Goal: Task Accomplishment & Management: Manage account settings

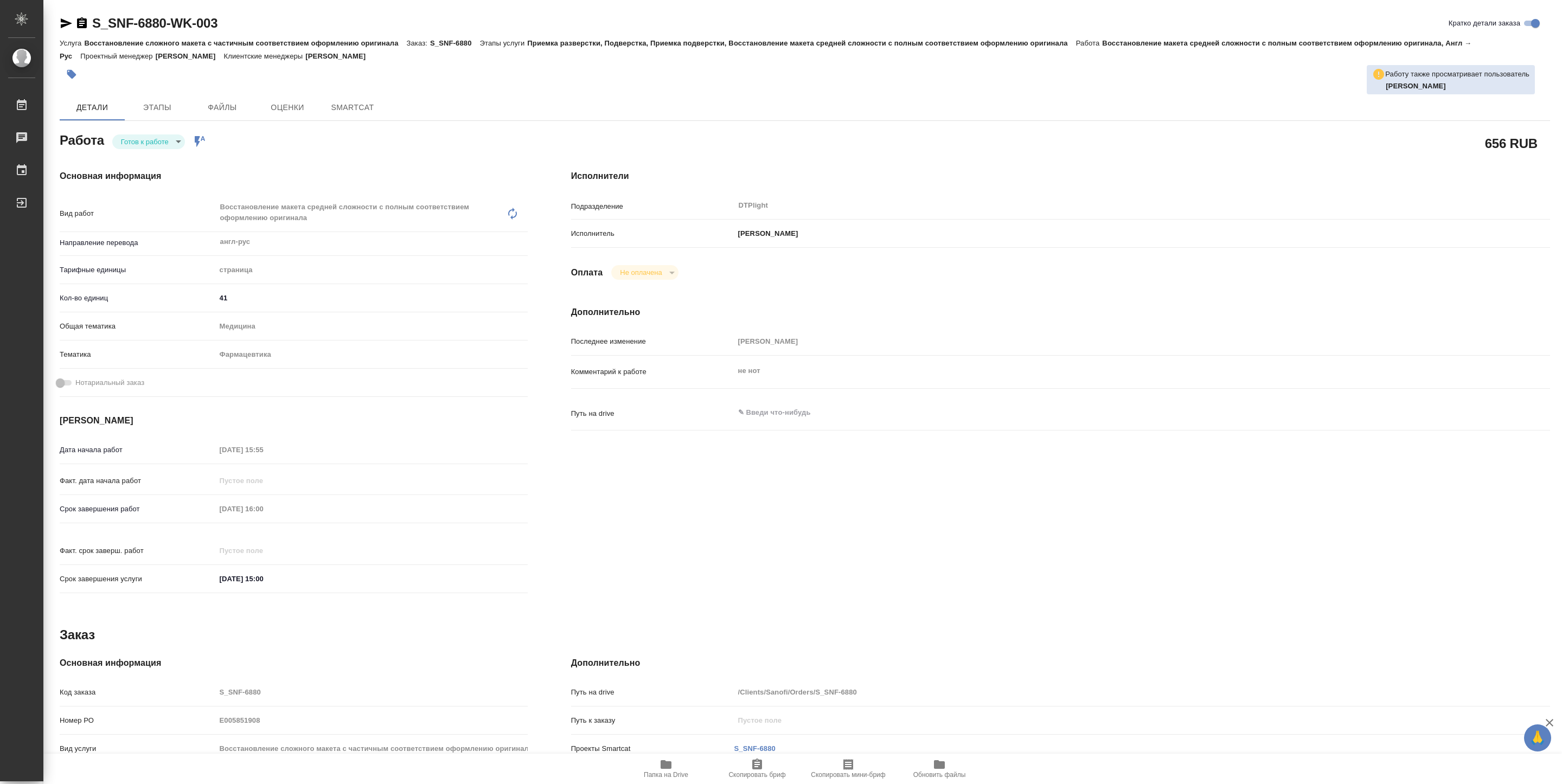
type textarea "x"
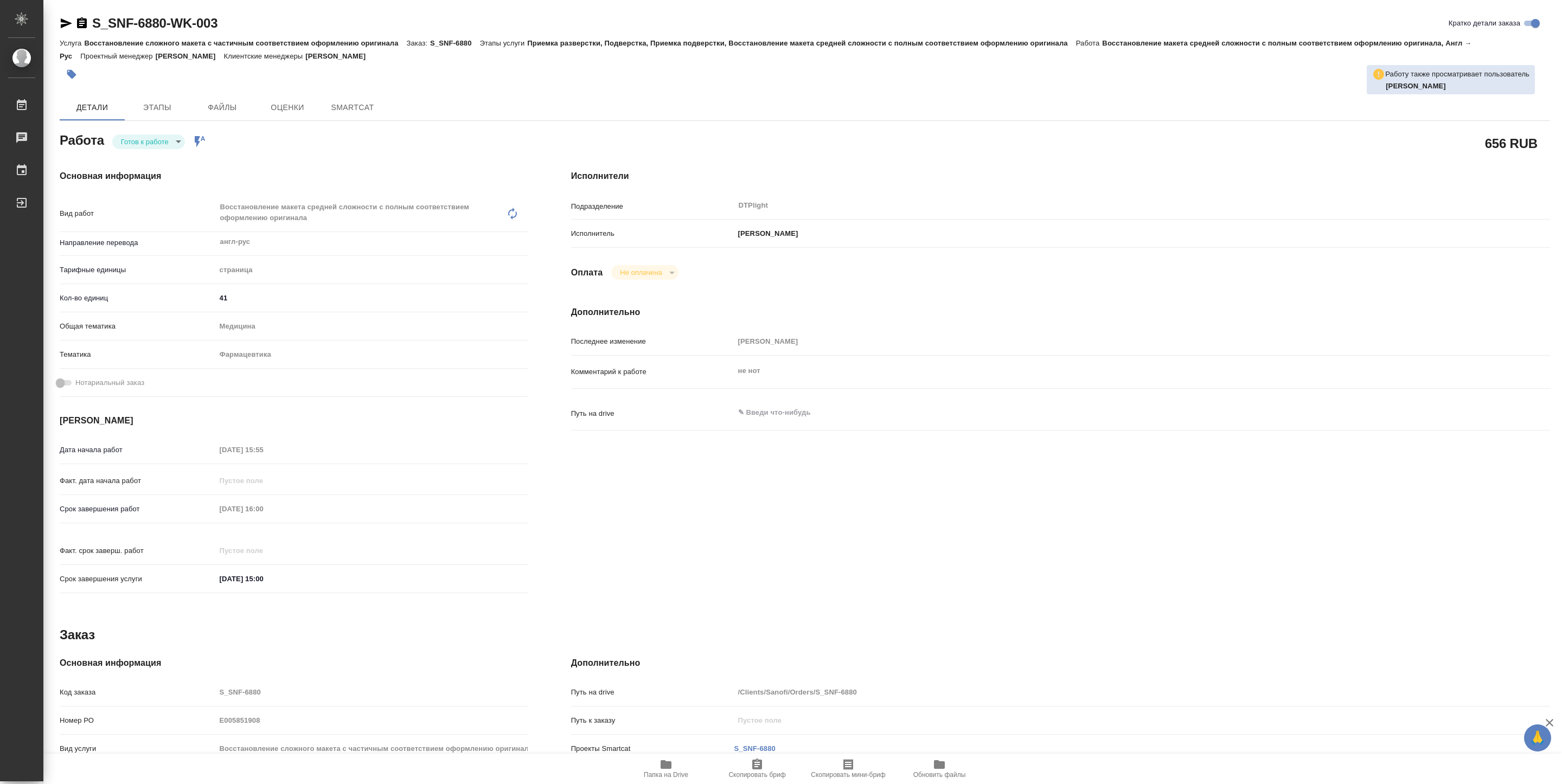
type textarea "x"
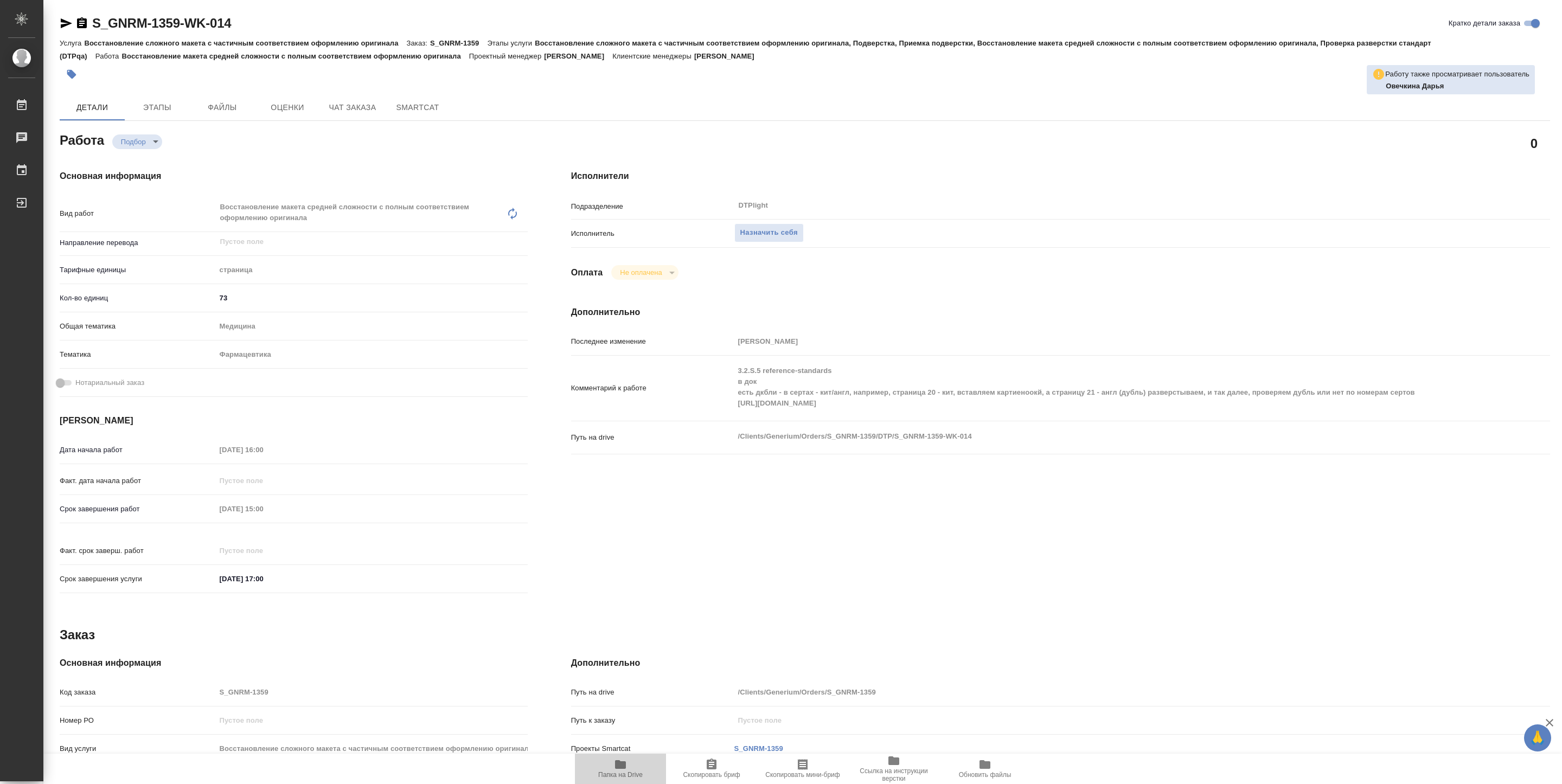
click at [628, 771] on span "Папка на Drive" at bounding box center [620, 775] width 45 height 7
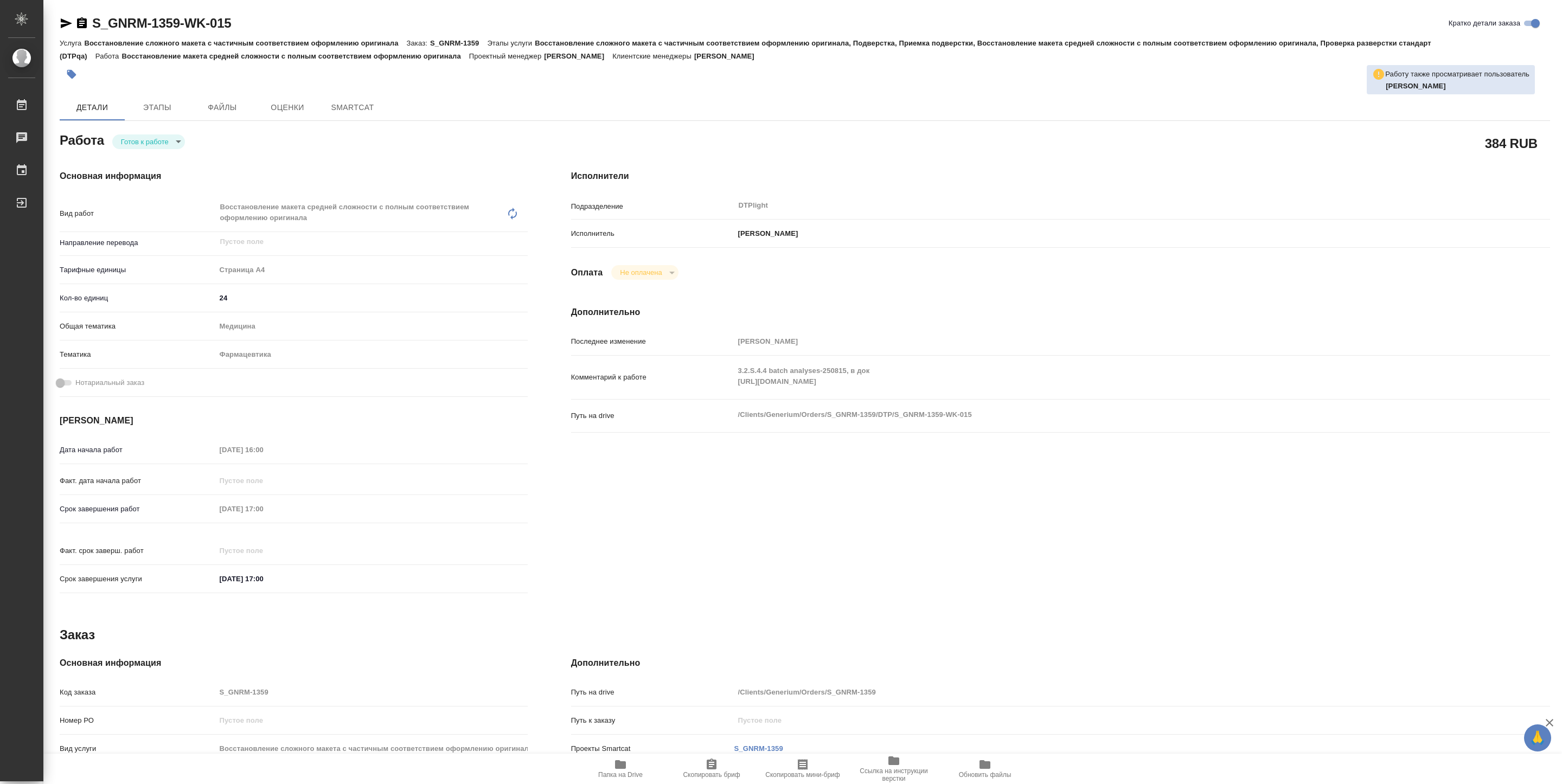
type textarea "x"
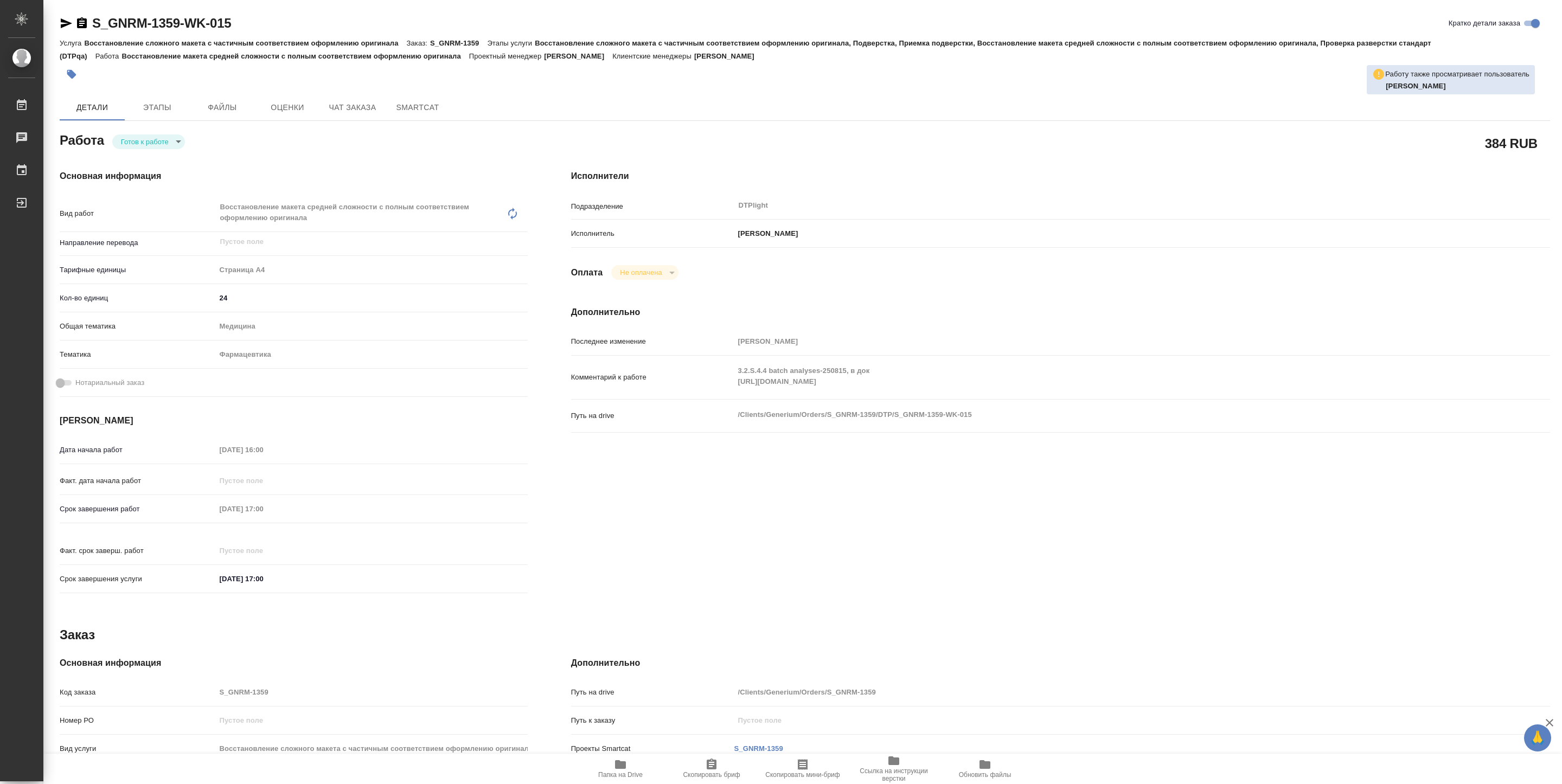
type textarea "x"
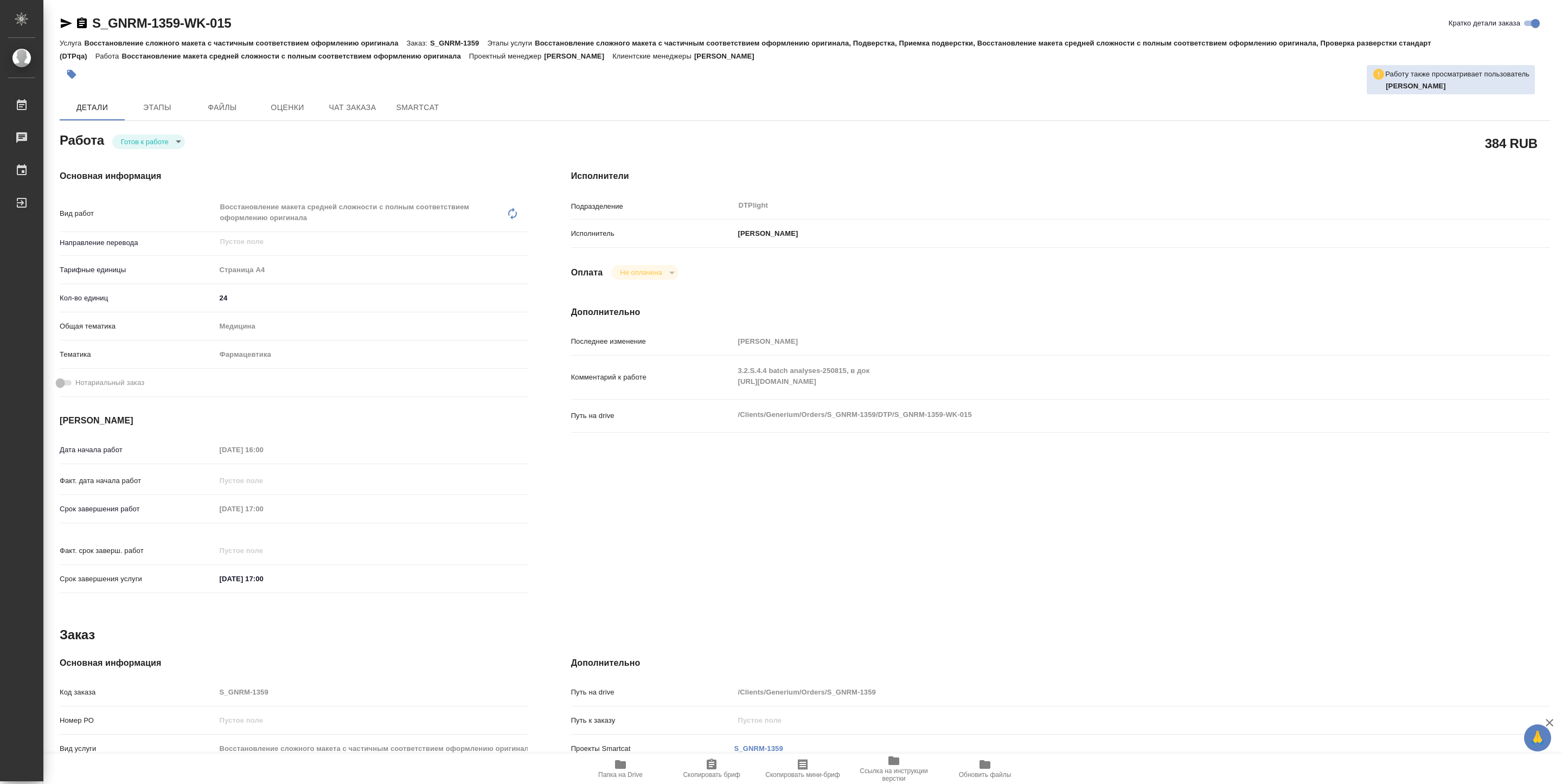
type textarea "x"
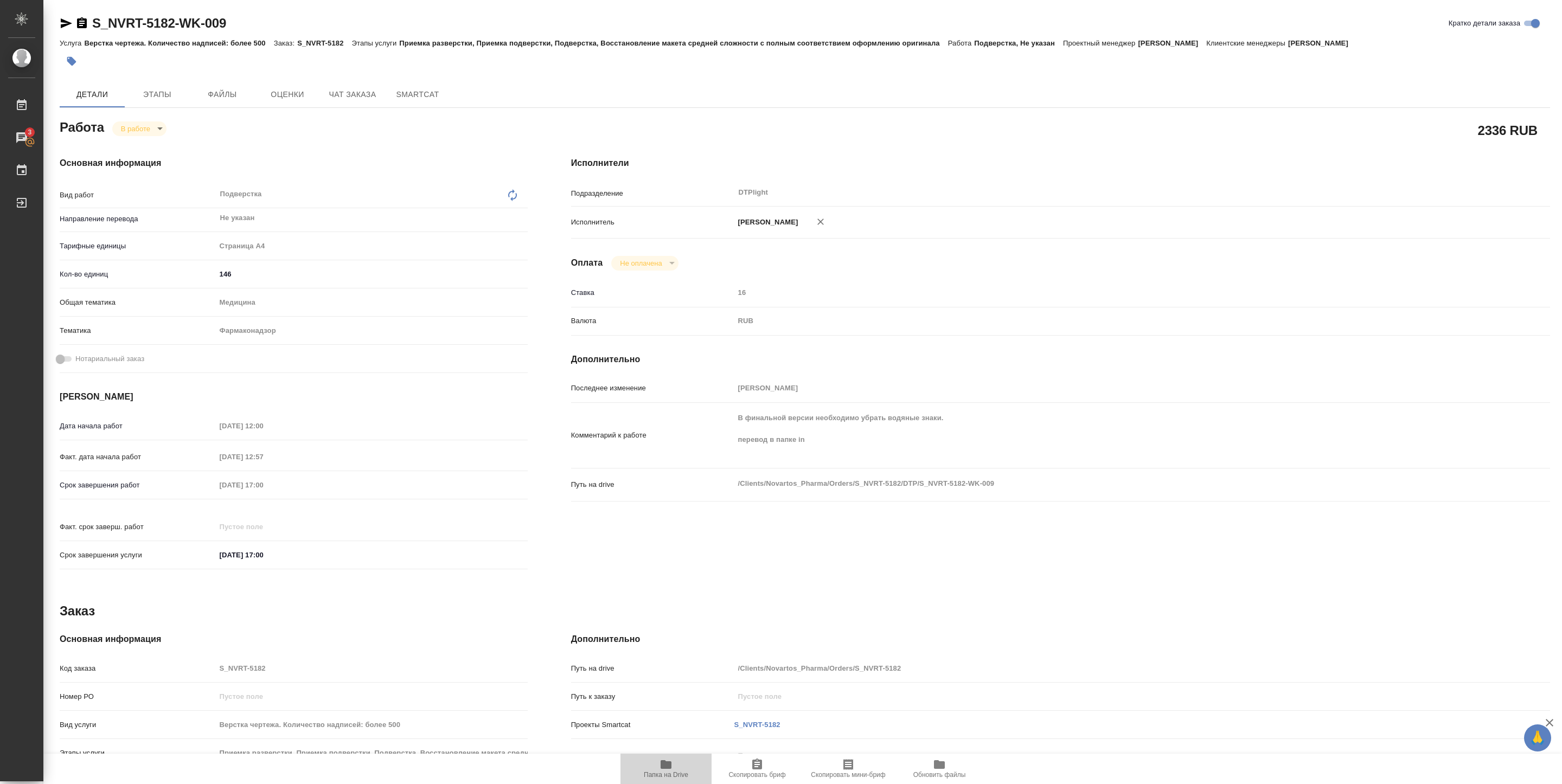
click at [661, 765] on icon "button" at bounding box center [666, 764] width 11 height 8
drag, startPoint x: 90, startPoint y: 30, endPoint x: 246, endPoint y: 27, distance: 156.0
click at [246, 27] on div "S_NVRT-5182-WK-009 Кратко детали заказа" at bounding box center [804, 23] width 1490 height 17
copy link "S_NVRT-5182-WK-009"
type textarea "x"
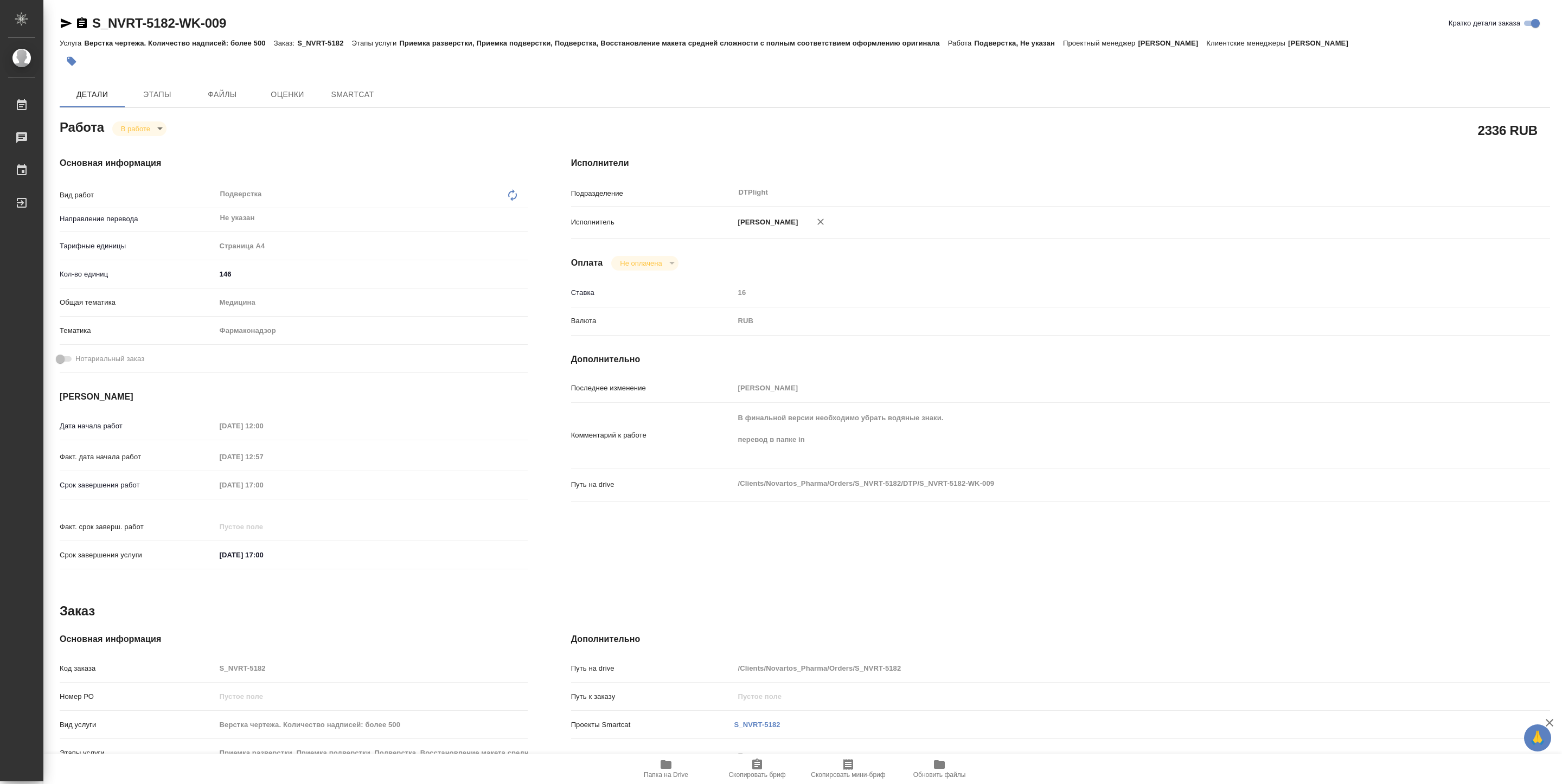
type textarea "x"
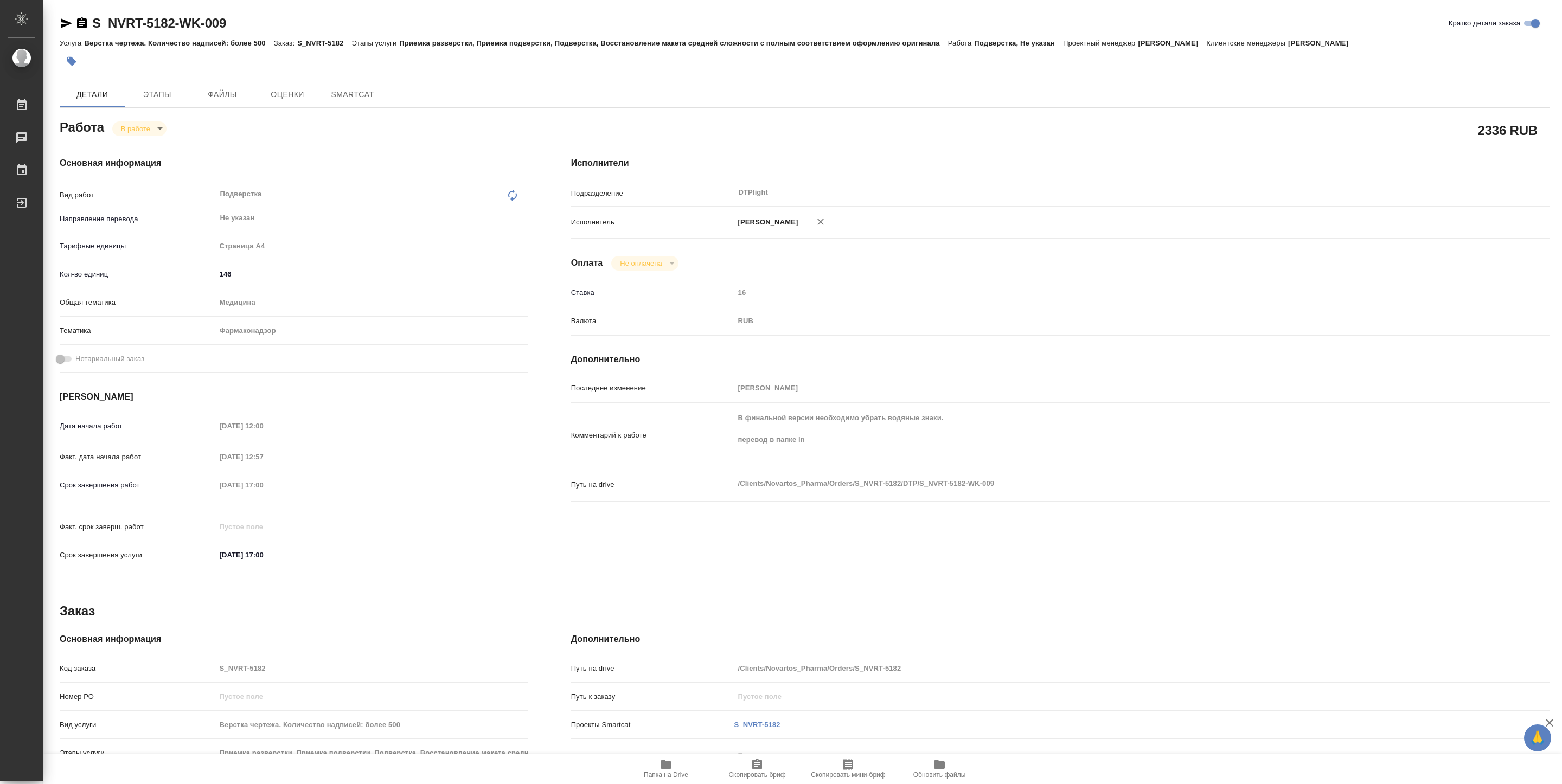
type textarea "x"
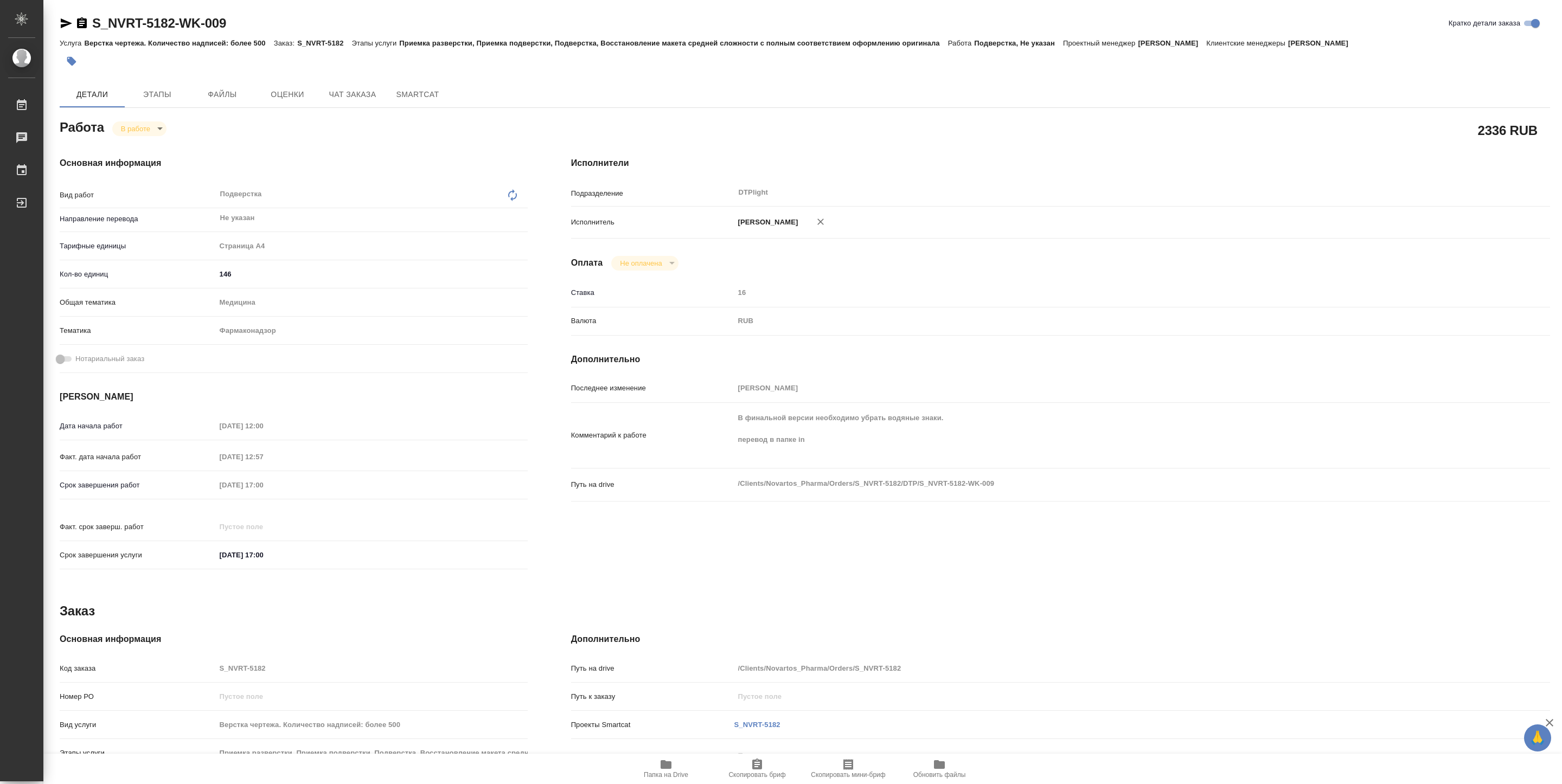
type textarea "x"
click at [146, 129] on body "🙏 .cls-1 fill:#fff; AWATERA [PERSON_NAME] Чаты График Выйти S_NVRT-5182-WK-009 …" at bounding box center [781, 392] width 1562 height 784
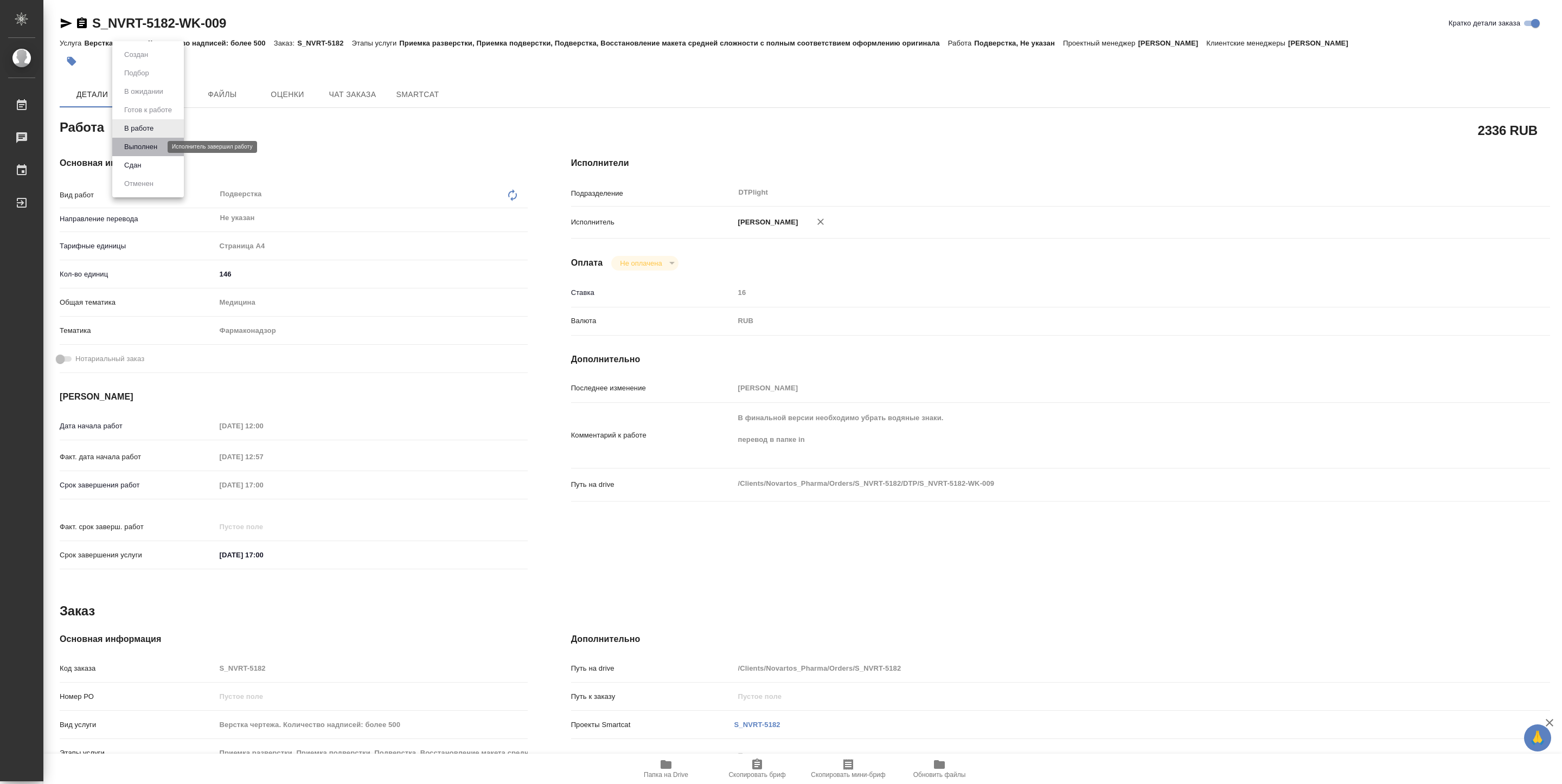
click at [142, 150] on button "Выполнен" at bounding box center [140, 146] width 39 height 12
type textarea "x"
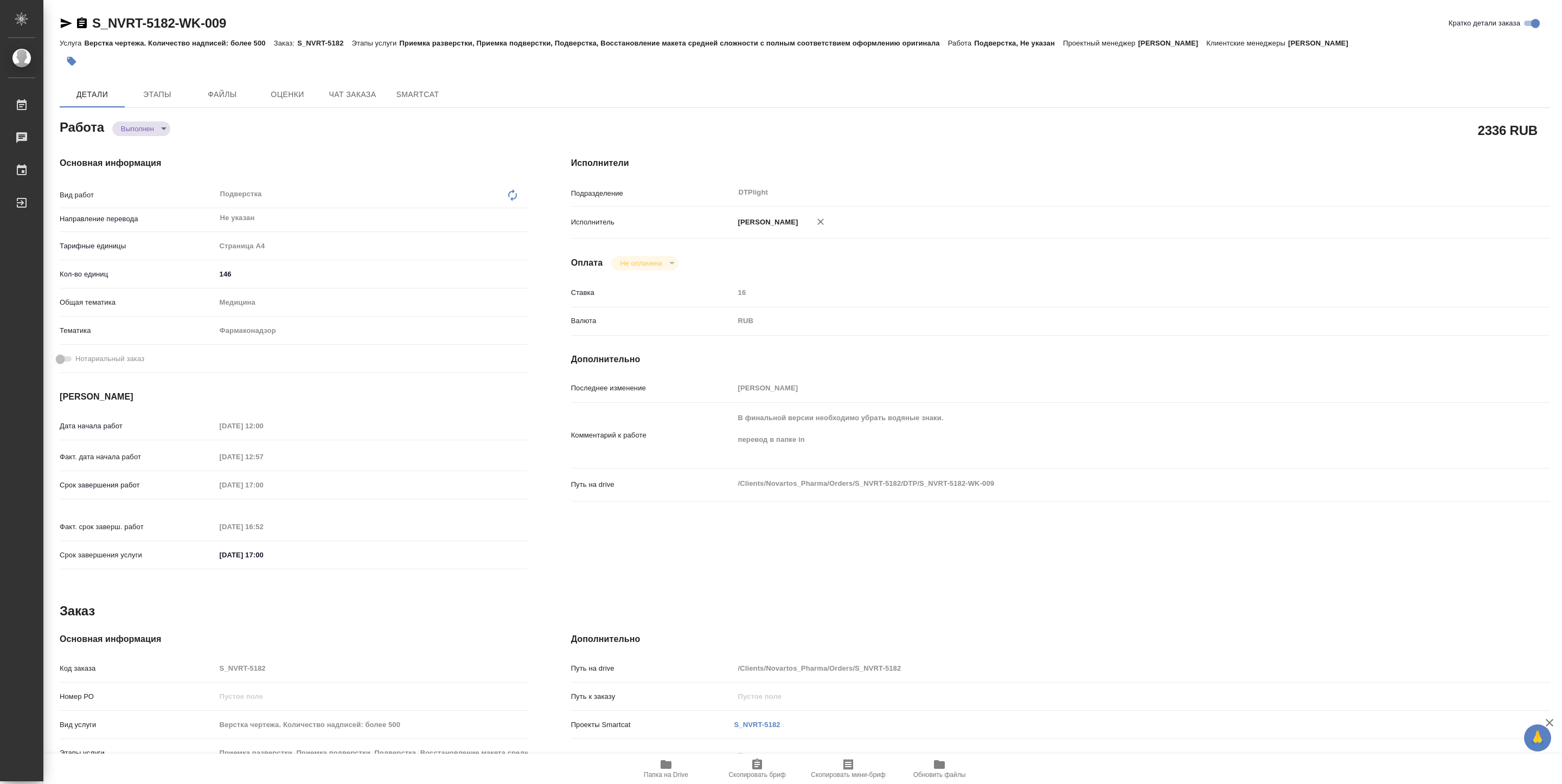
type textarea "x"
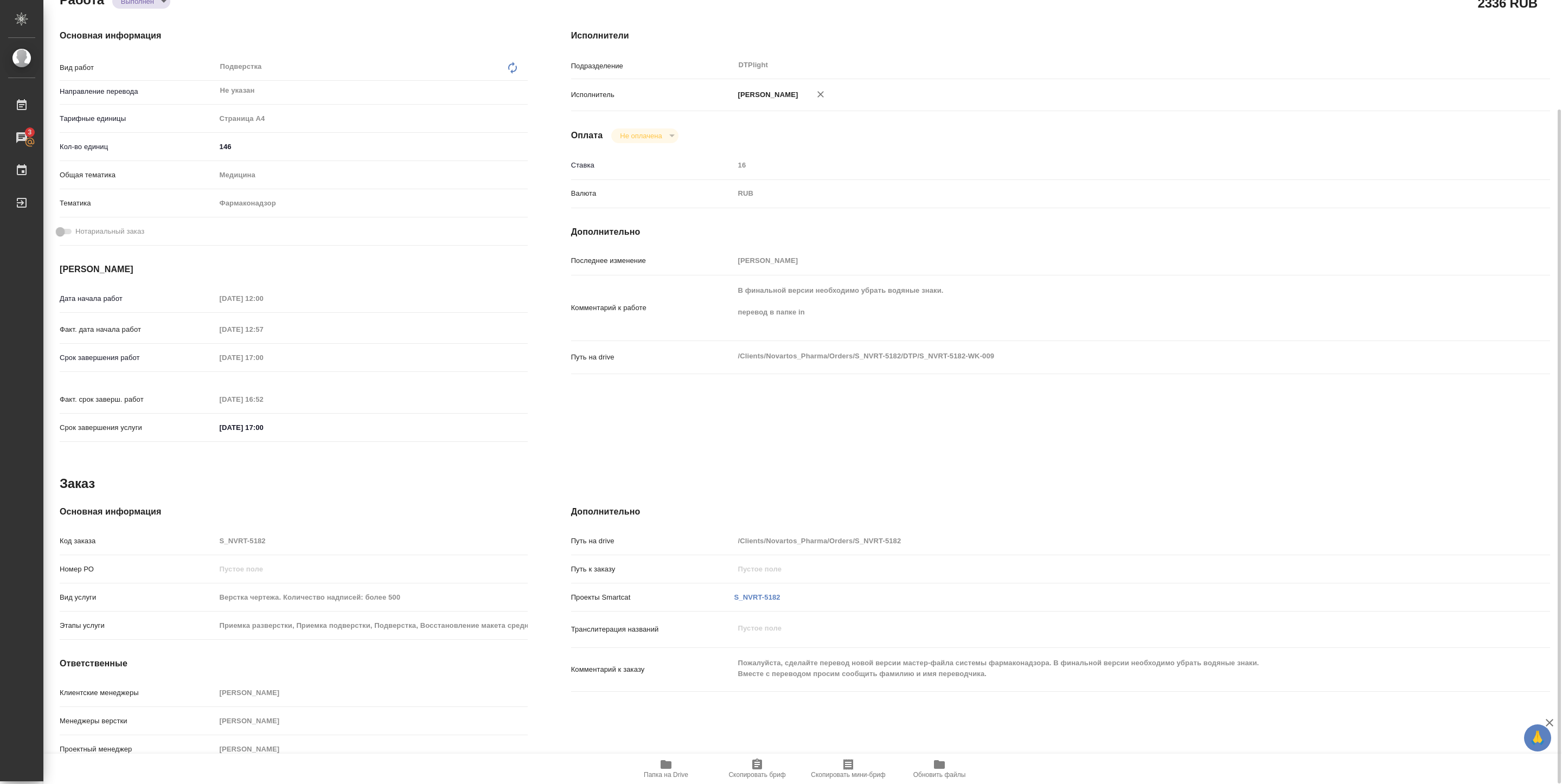
type textarea "x"
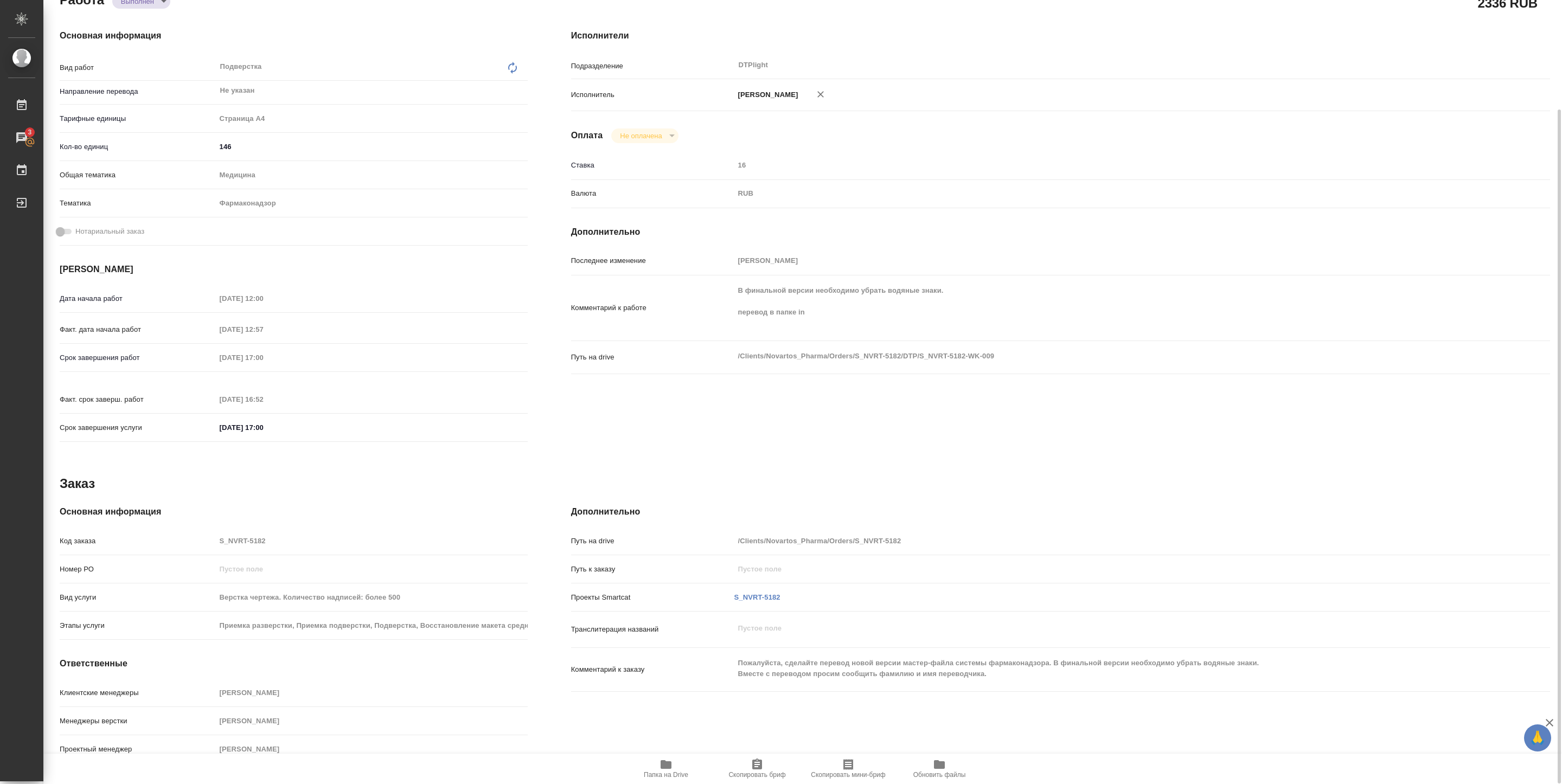
scroll to position [46, 0]
